Goal: Transaction & Acquisition: Purchase product/service

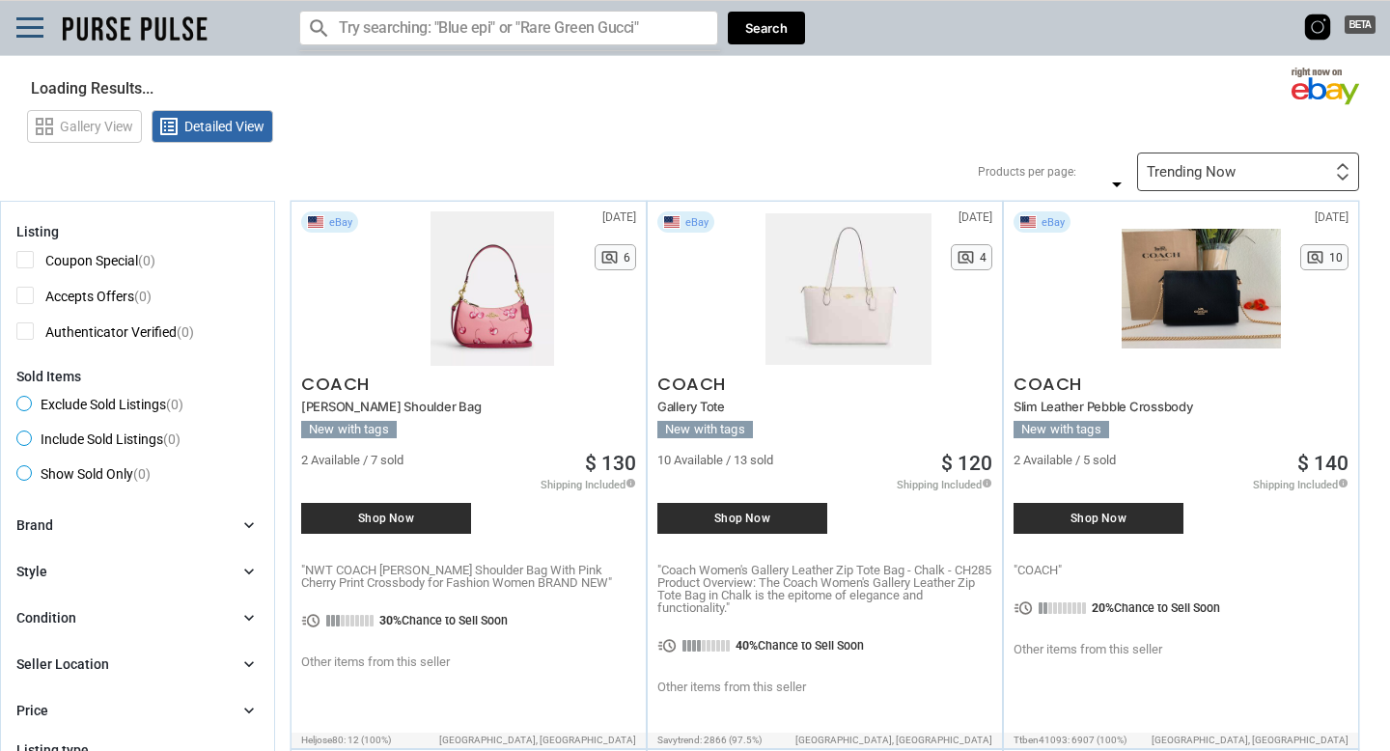
click at [505, 25] on input "Search for models" at bounding box center [508, 28] width 419 height 35
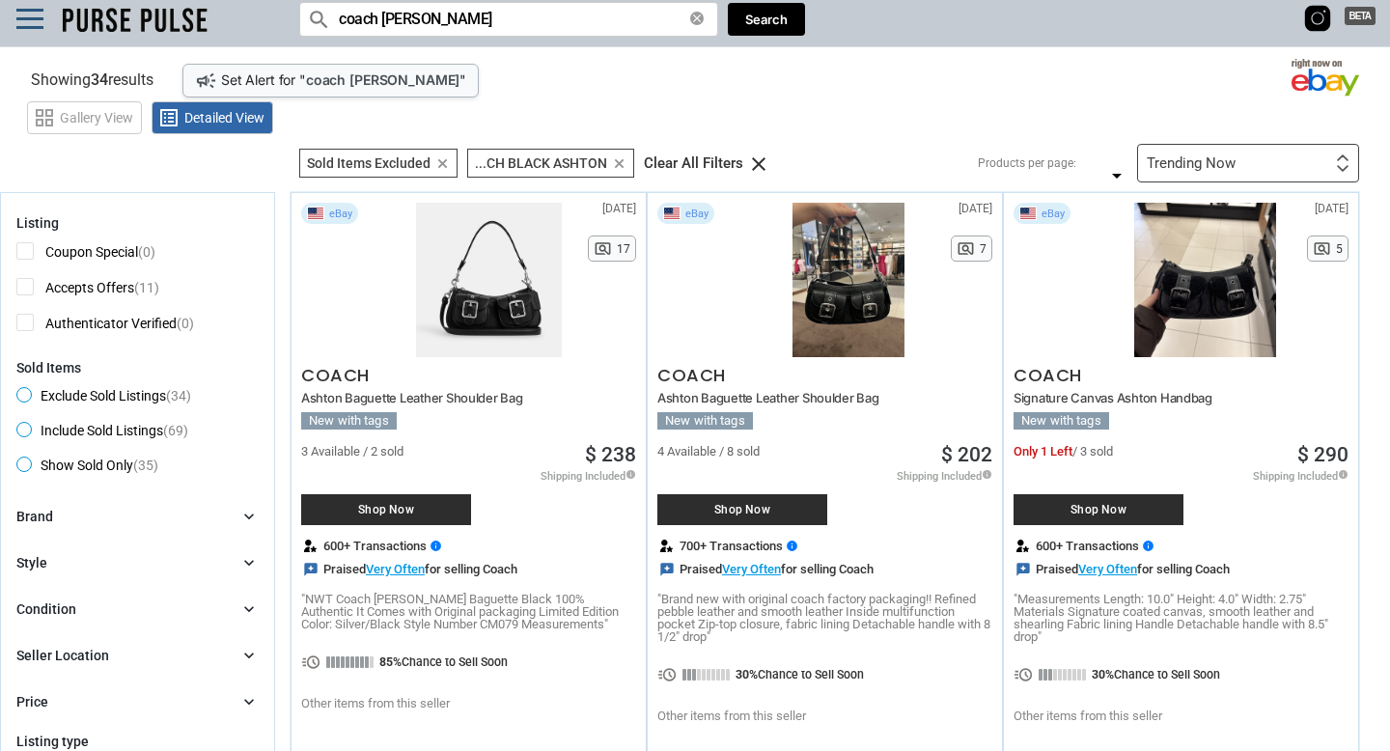
scroll to position [13, 0]
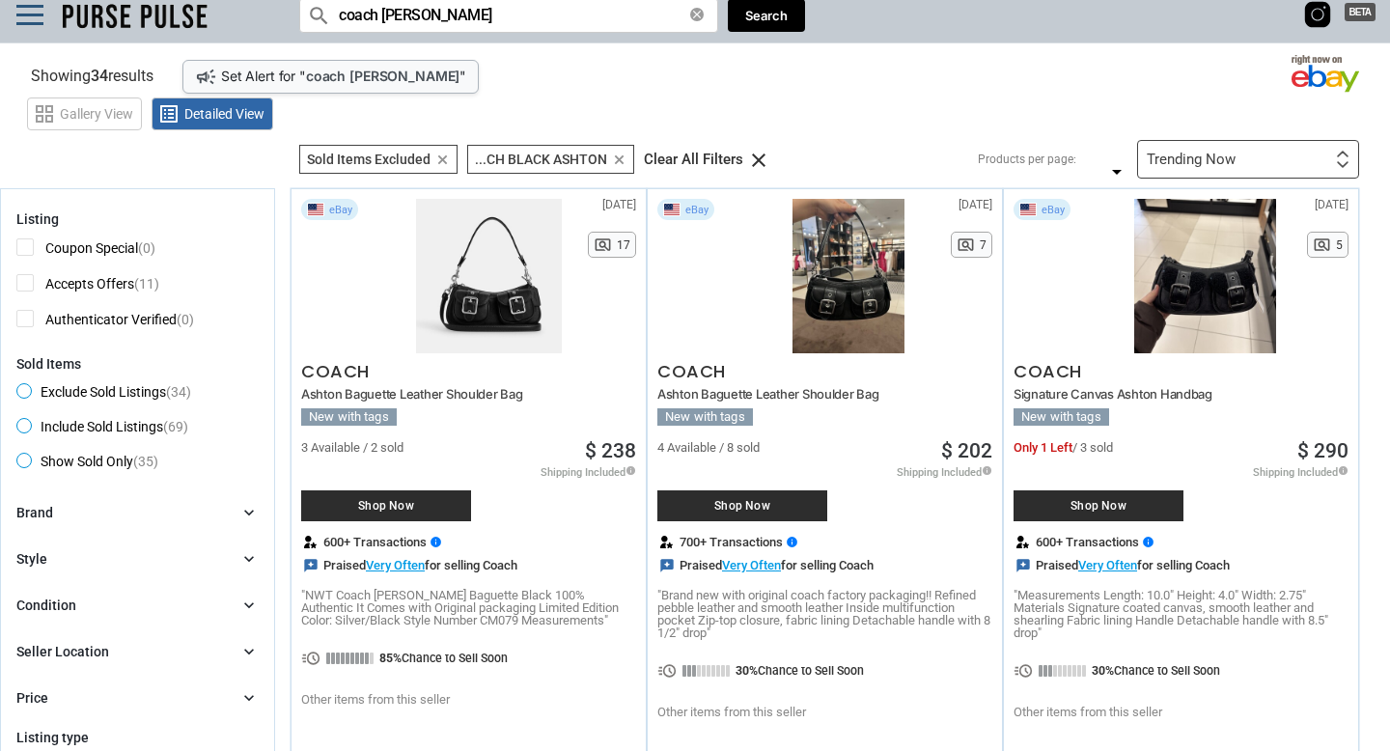
type input "coach [PERSON_NAME]"
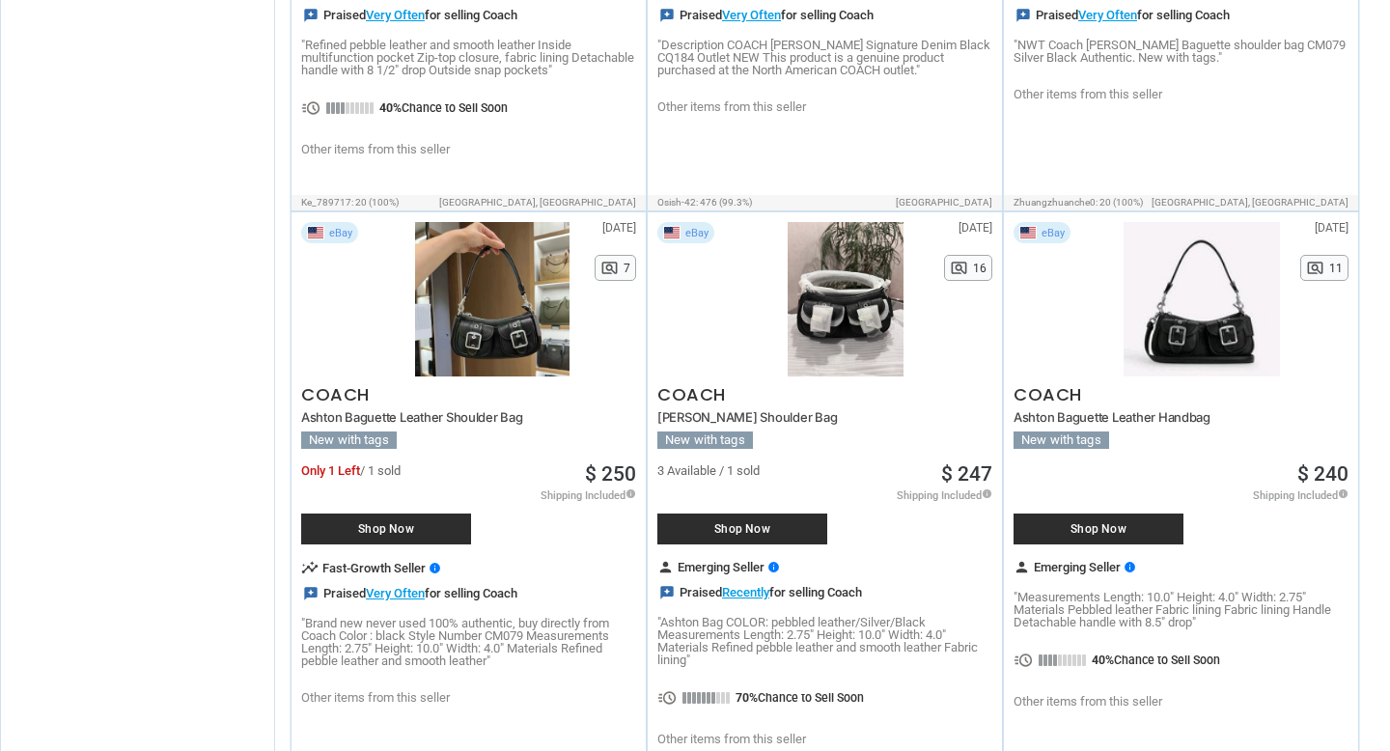
scroll to position [0, 0]
